Goal: Task Accomplishment & Management: Manage account settings

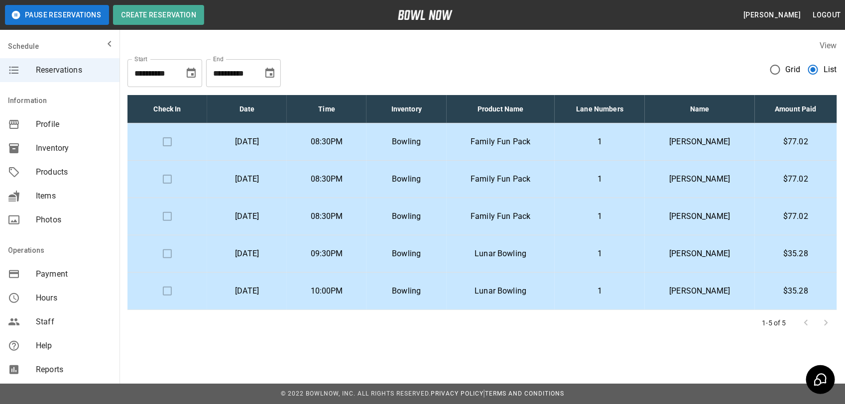
click at [161, 218] on td at bounding box center [167, 216] width 80 height 37
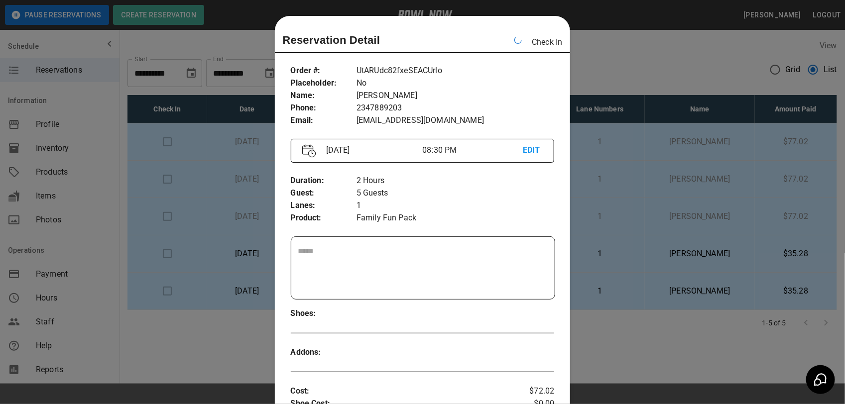
scroll to position [16, 0]
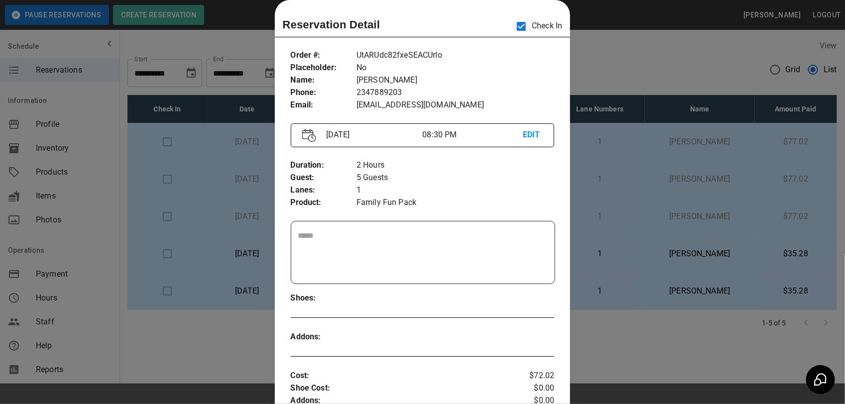
click at [662, 274] on div at bounding box center [422, 202] width 845 height 404
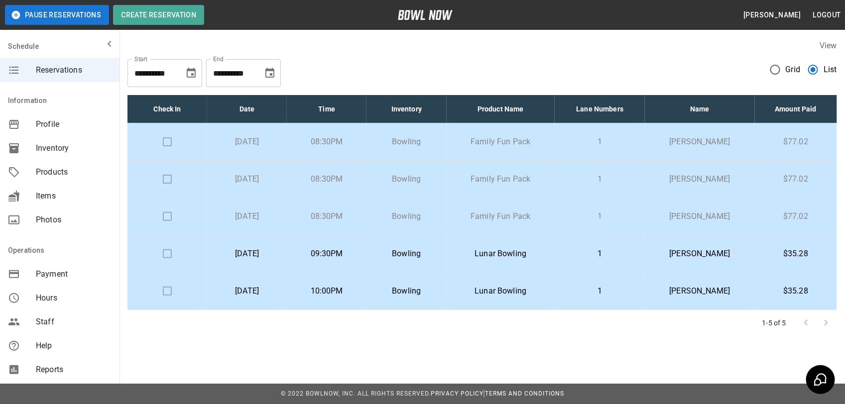
click at [163, 221] on td at bounding box center [167, 216] width 80 height 37
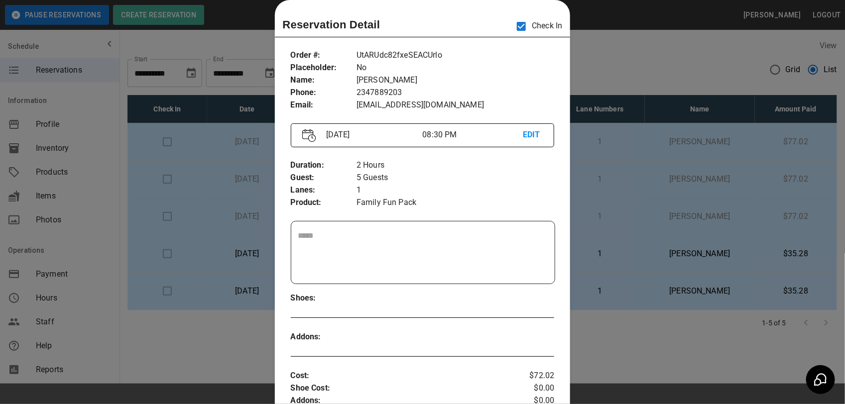
click at [571, 337] on div at bounding box center [422, 202] width 845 height 404
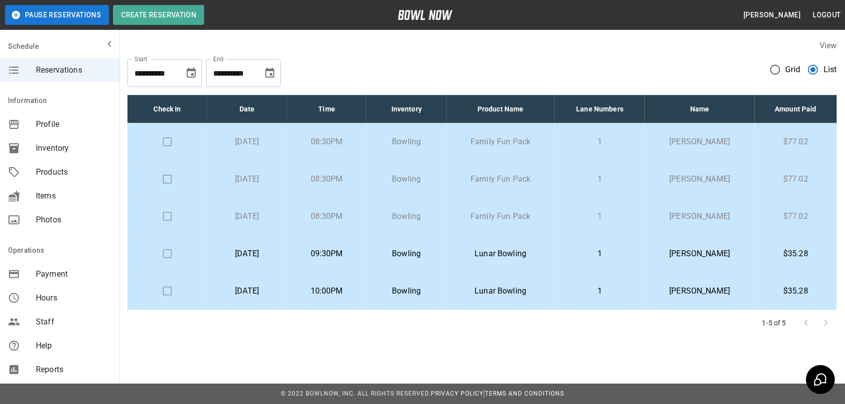
click at [163, 180] on td at bounding box center [167, 179] width 80 height 37
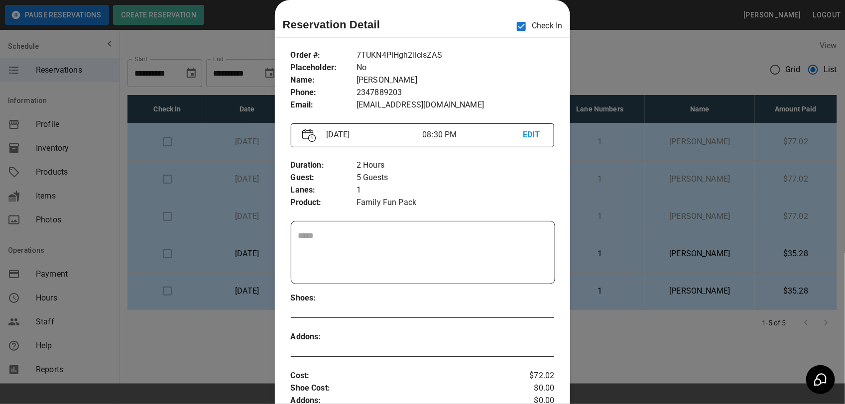
click at [543, 204] on p "Family Fun Pack" at bounding box center [455, 203] width 198 height 12
drag, startPoint x: 544, startPoint y: 204, endPoint x: 591, endPoint y: 233, distance: 55.8
click at [592, 233] on div at bounding box center [422, 202] width 845 height 404
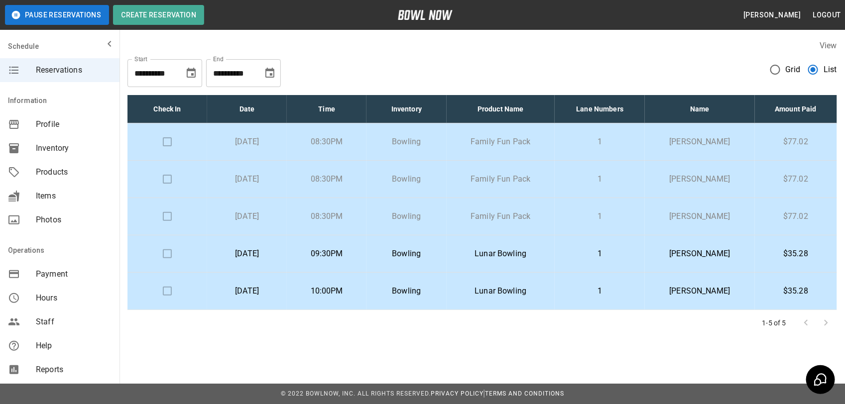
click at [167, 181] on td at bounding box center [167, 179] width 80 height 37
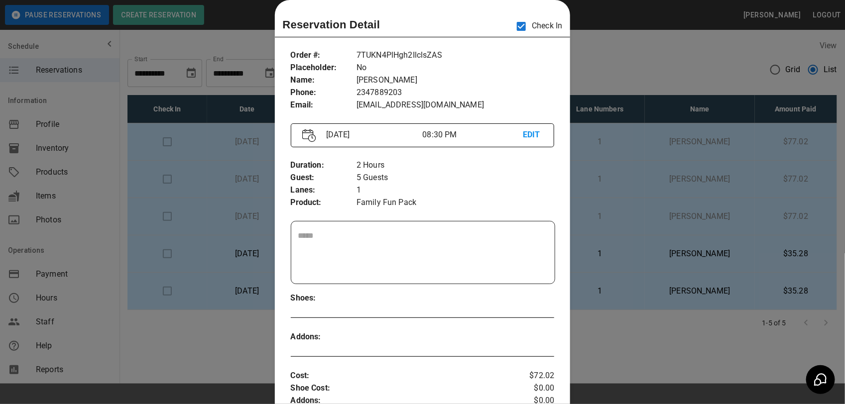
click at [573, 215] on div at bounding box center [422, 202] width 845 height 404
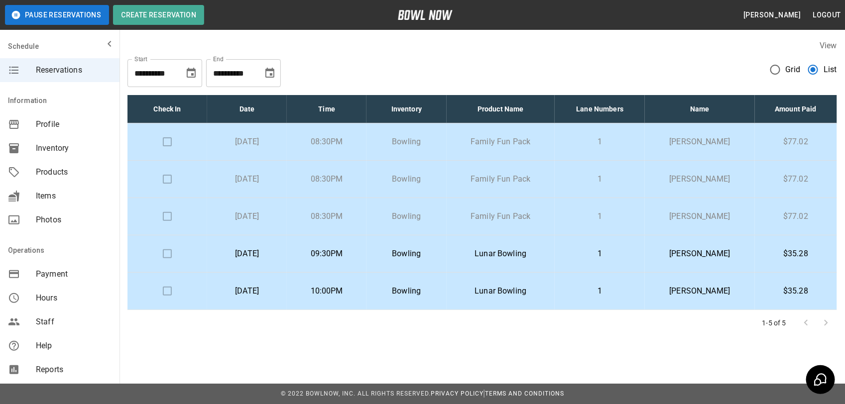
click at [164, 220] on td at bounding box center [167, 216] width 80 height 37
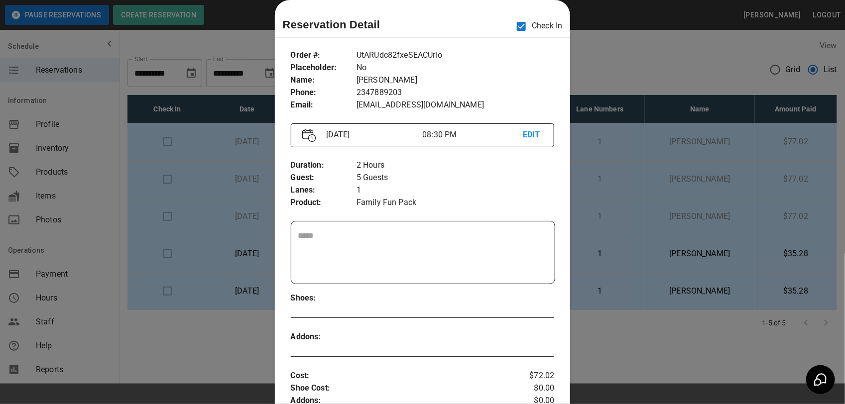
click at [569, 240] on div at bounding box center [422, 202] width 845 height 404
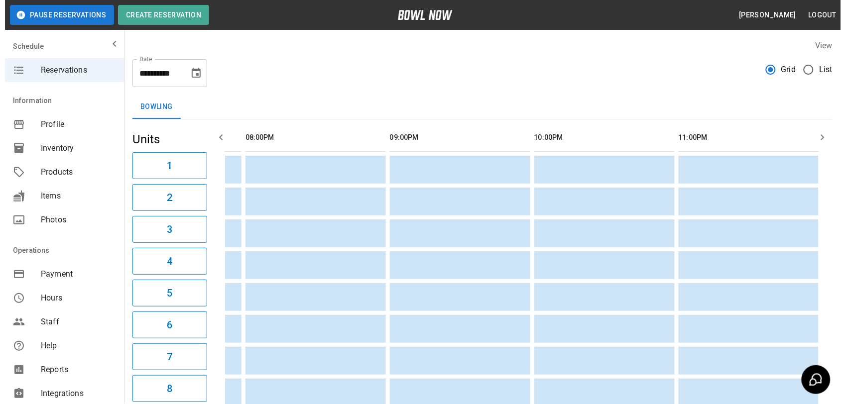
scroll to position [0, 1588]
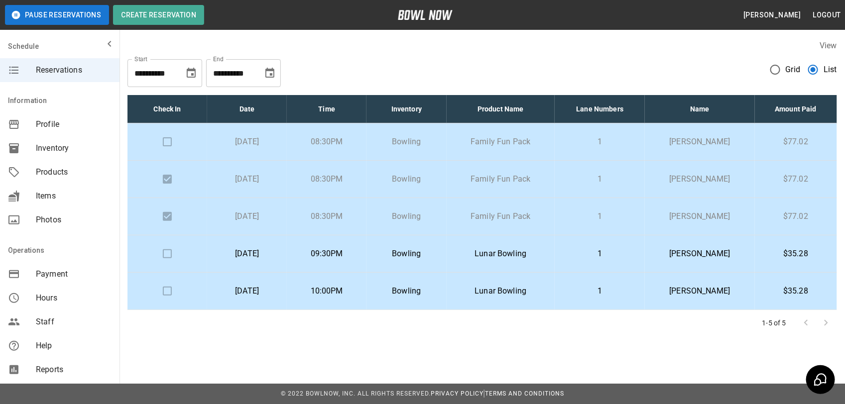
click at [602, 138] on p "1" at bounding box center [600, 142] width 74 height 12
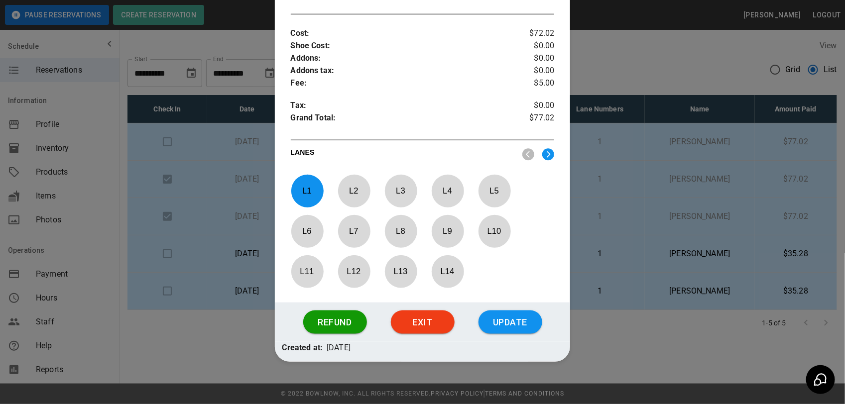
scroll to position [367, 0]
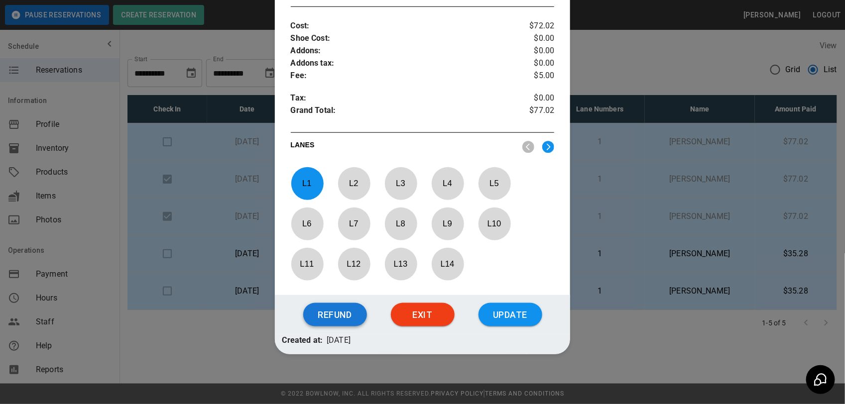
click at [338, 306] on button "Refund" at bounding box center [335, 315] width 64 height 24
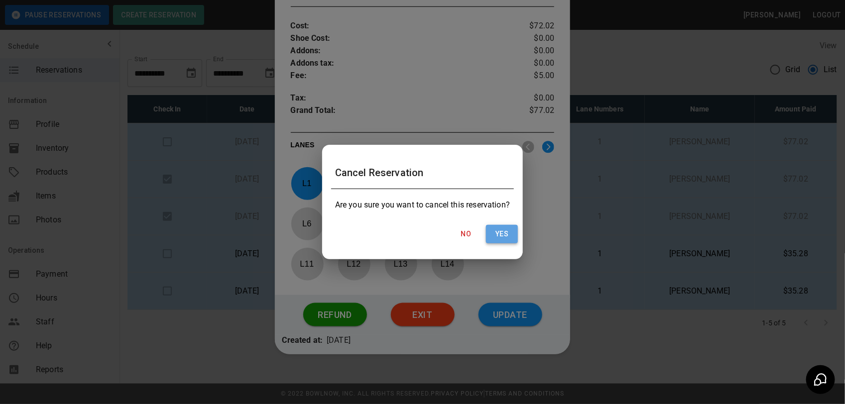
click at [503, 227] on button "Yes" at bounding box center [502, 234] width 32 height 18
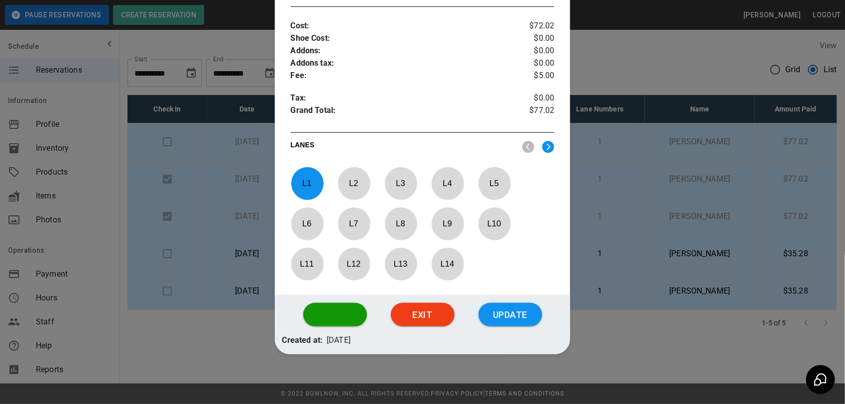
scroll to position [0, 0]
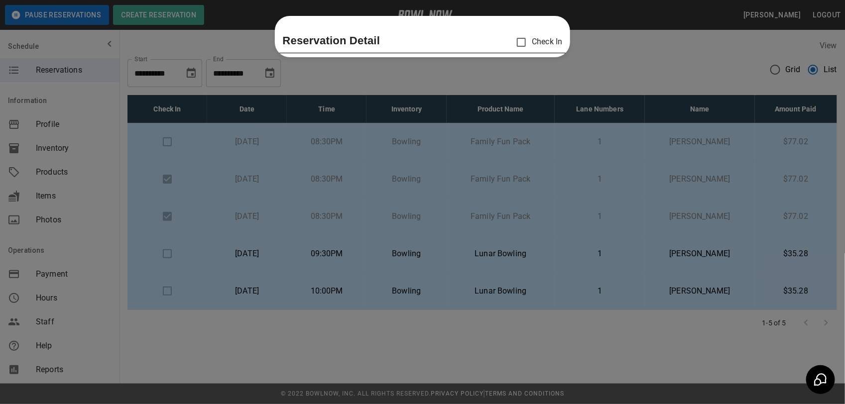
click at [349, 309] on div at bounding box center [422, 202] width 845 height 404
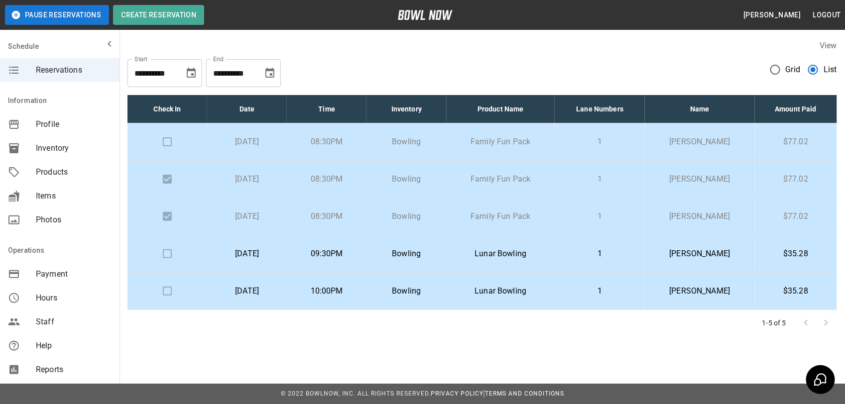
click at [555, 142] on td "Family Fun Pack" at bounding box center [501, 141] width 109 height 37
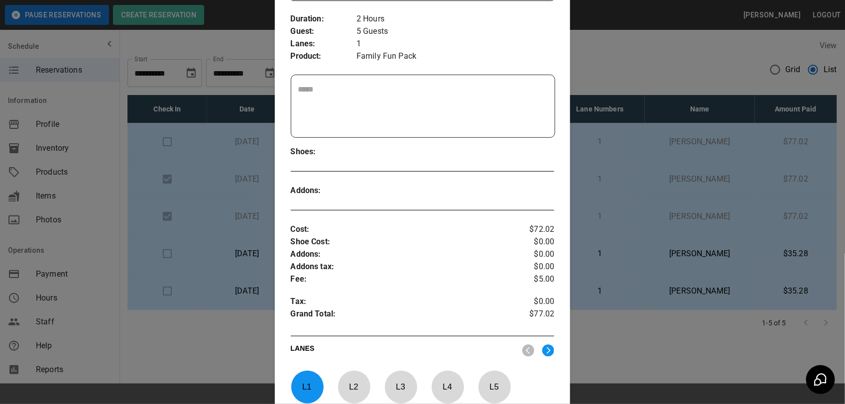
scroll to position [327, 0]
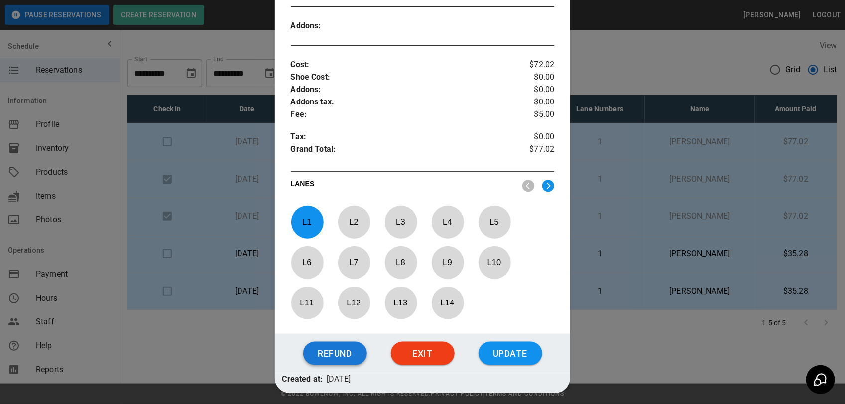
click at [329, 346] on button "Refund" at bounding box center [335, 354] width 64 height 24
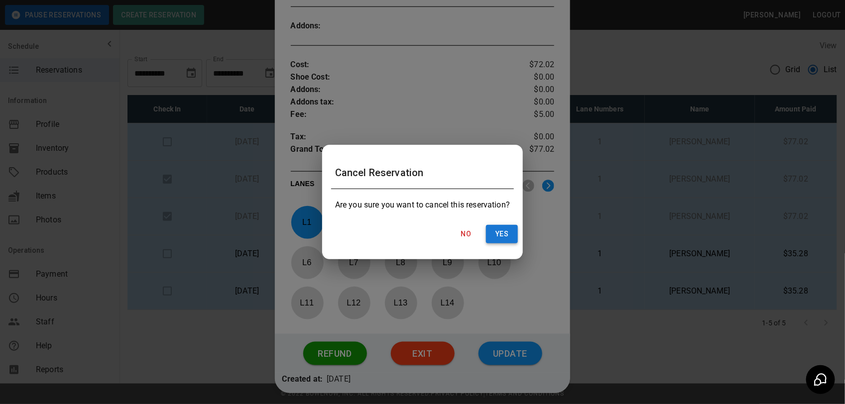
click at [498, 235] on button "Yes" at bounding box center [502, 234] width 32 height 18
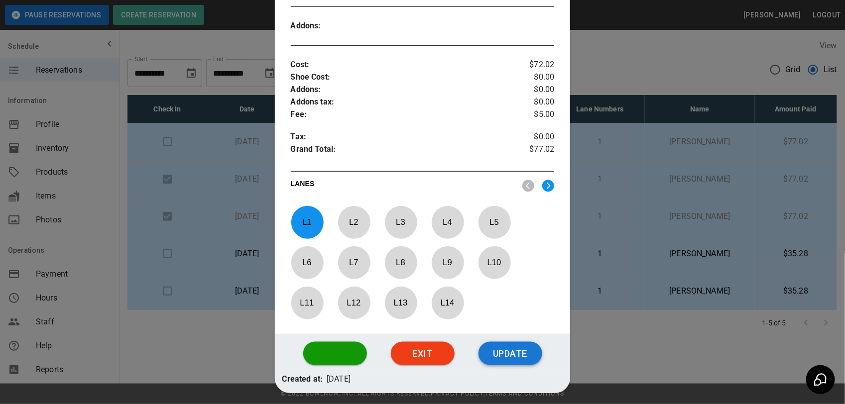
click at [495, 352] on button "Update" at bounding box center [510, 354] width 64 height 24
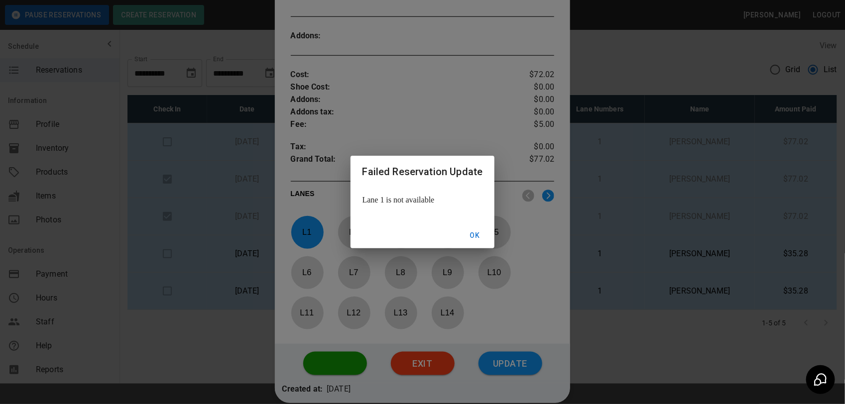
click at [474, 232] on button "Ok" at bounding box center [475, 236] width 32 height 18
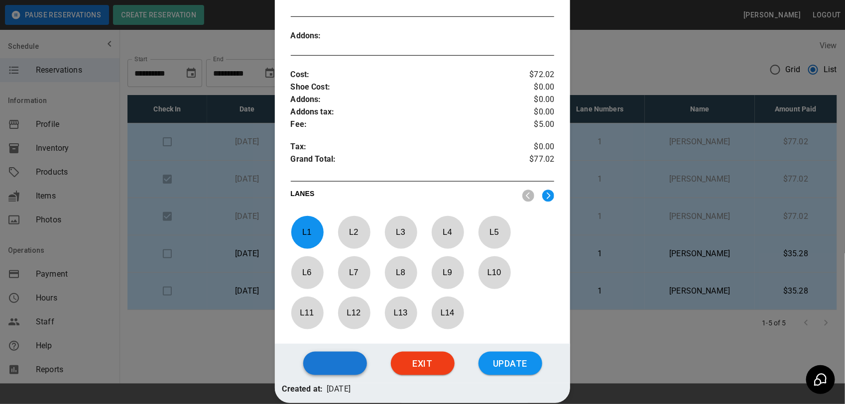
click at [336, 364] on button "button" at bounding box center [335, 364] width 64 height 24
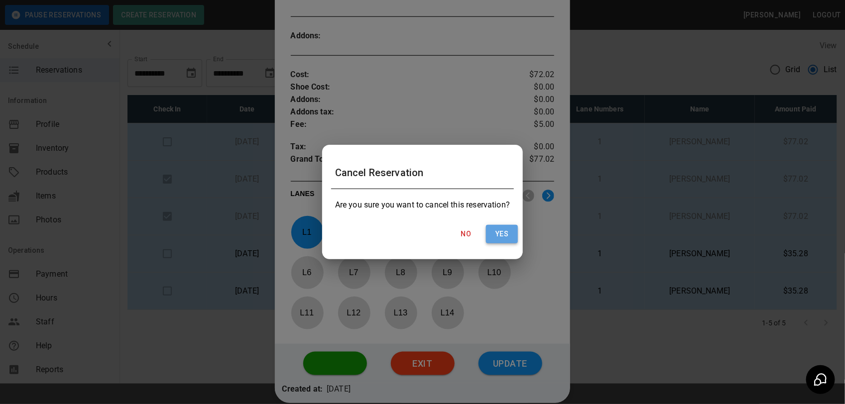
click at [505, 237] on button "Yes" at bounding box center [502, 234] width 32 height 18
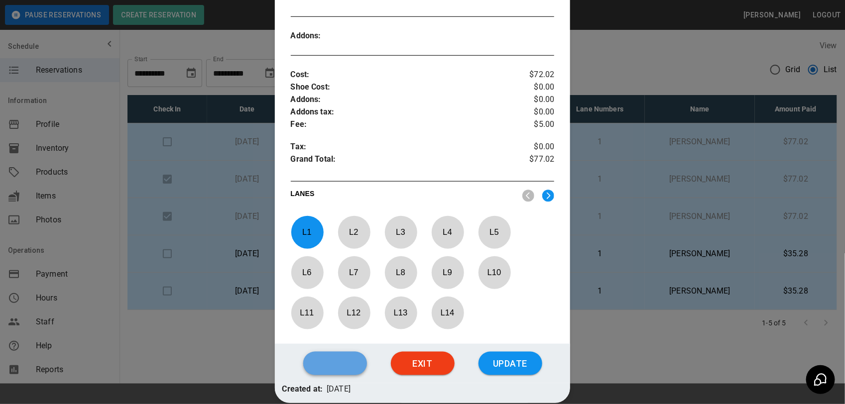
click at [351, 356] on button "button" at bounding box center [335, 364] width 64 height 24
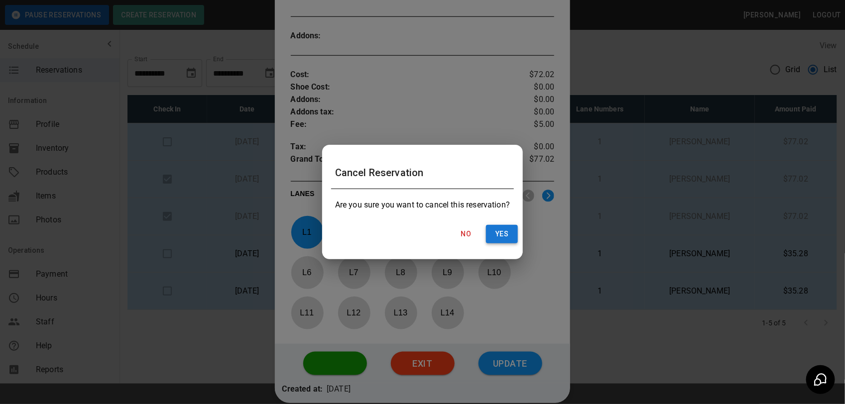
click at [501, 237] on button "Yes" at bounding box center [502, 234] width 32 height 18
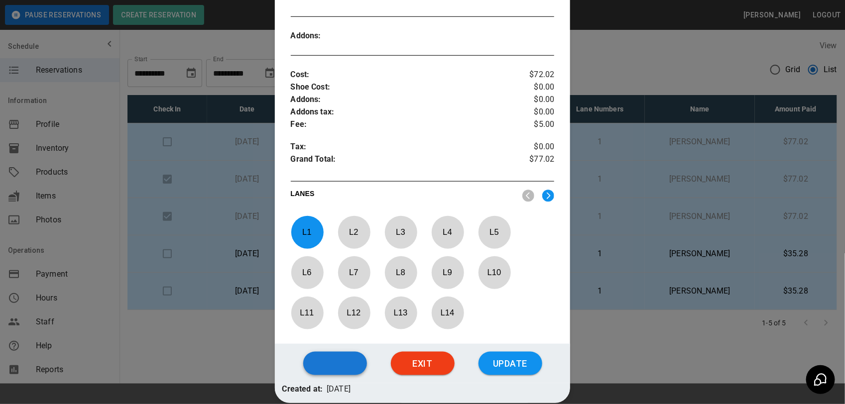
click at [339, 362] on button "button" at bounding box center [335, 364] width 64 height 24
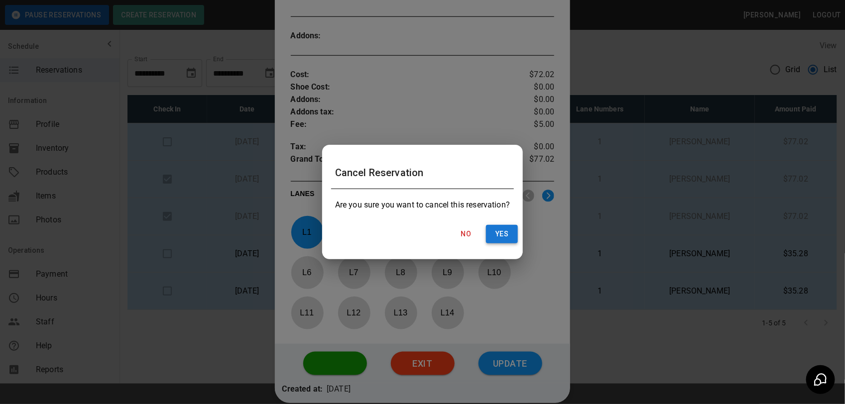
click at [509, 227] on button "Yes" at bounding box center [502, 234] width 32 height 18
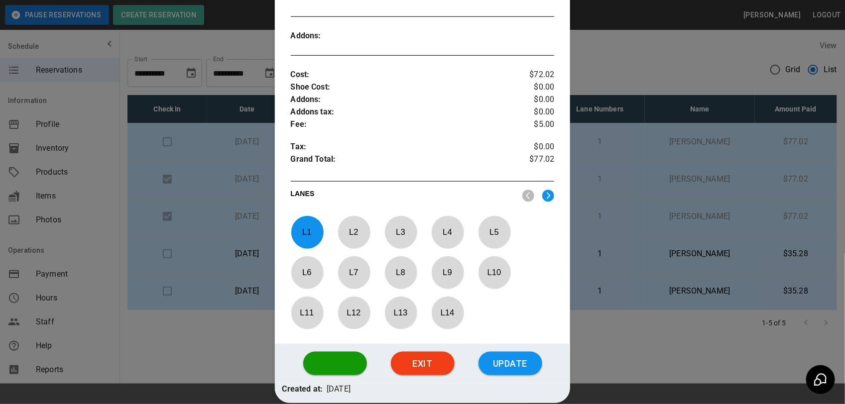
drag, startPoint x: 827, startPoint y: 151, endPoint x: 647, endPoint y: 108, distance: 185.3
click at [775, 143] on div at bounding box center [422, 202] width 845 height 404
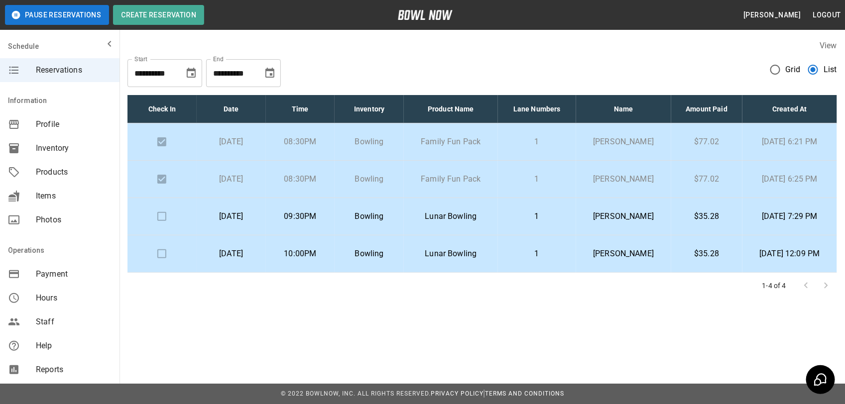
click at [671, 217] on td "$35.28" at bounding box center [706, 216] width 71 height 37
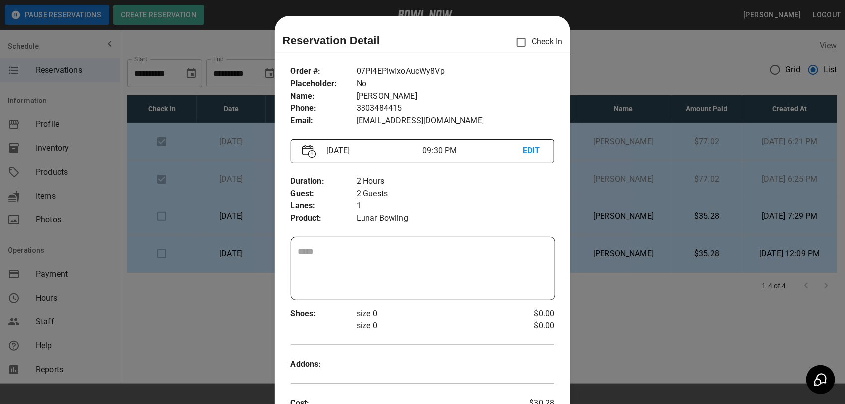
scroll to position [16, 0]
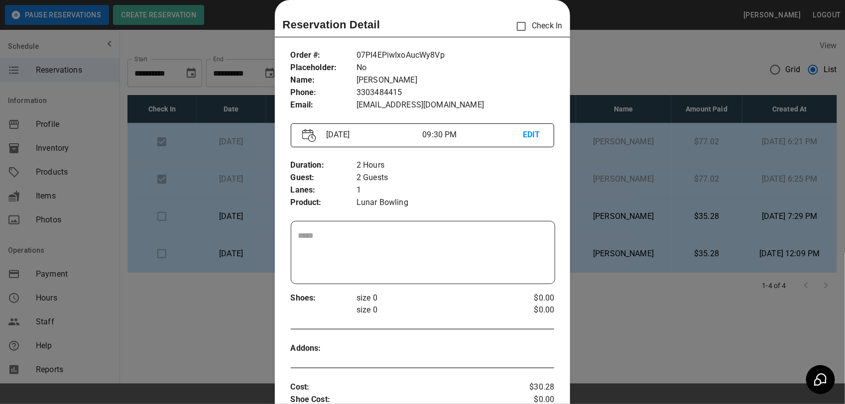
click at [607, 74] on div at bounding box center [422, 202] width 845 height 404
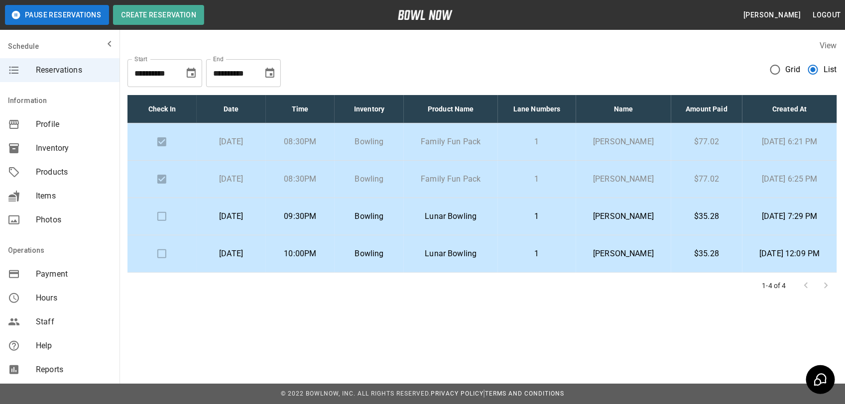
click at [751, 218] on p "Sep 04, 2025 7:29 PM" at bounding box center [789, 217] width 79 height 12
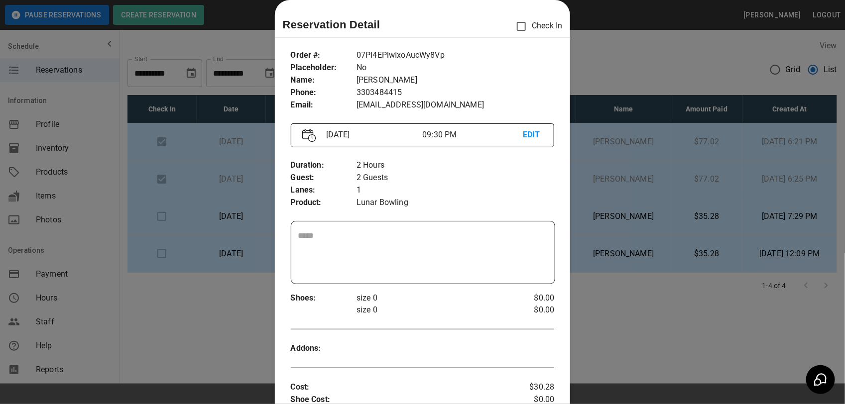
drag, startPoint x: 633, startPoint y: 346, endPoint x: 596, endPoint y: 334, distance: 38.3
click at [631, 346] on div at bounding box center [422, 202] width 845 height 404
